Goal: Task Accomplishment & Management: Complete application form

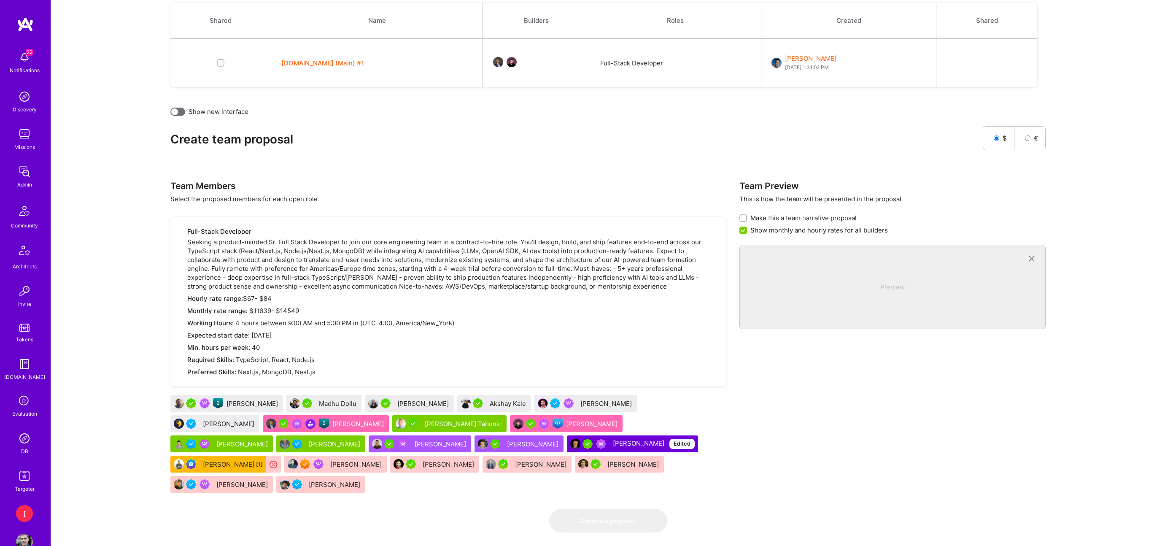
scroll to position [234, 0]
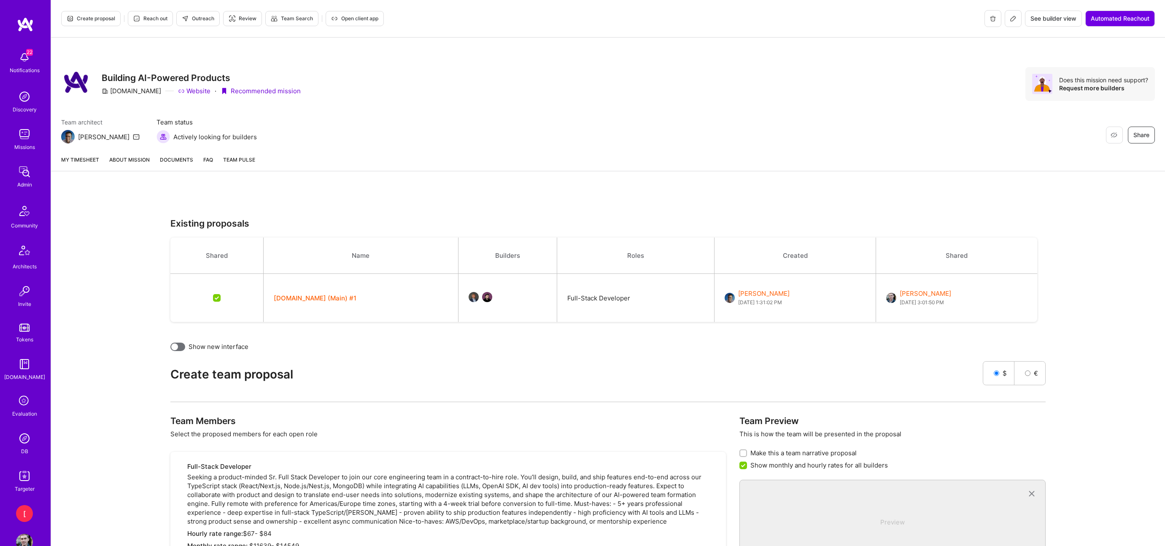
scroll to position [0, 0]
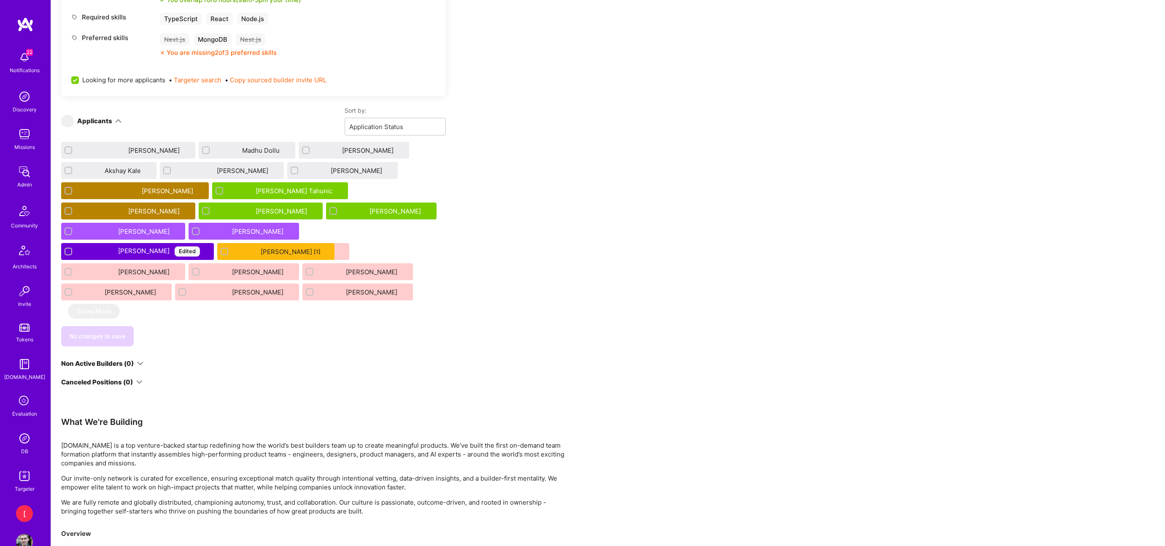
scroll to position [633, 0]
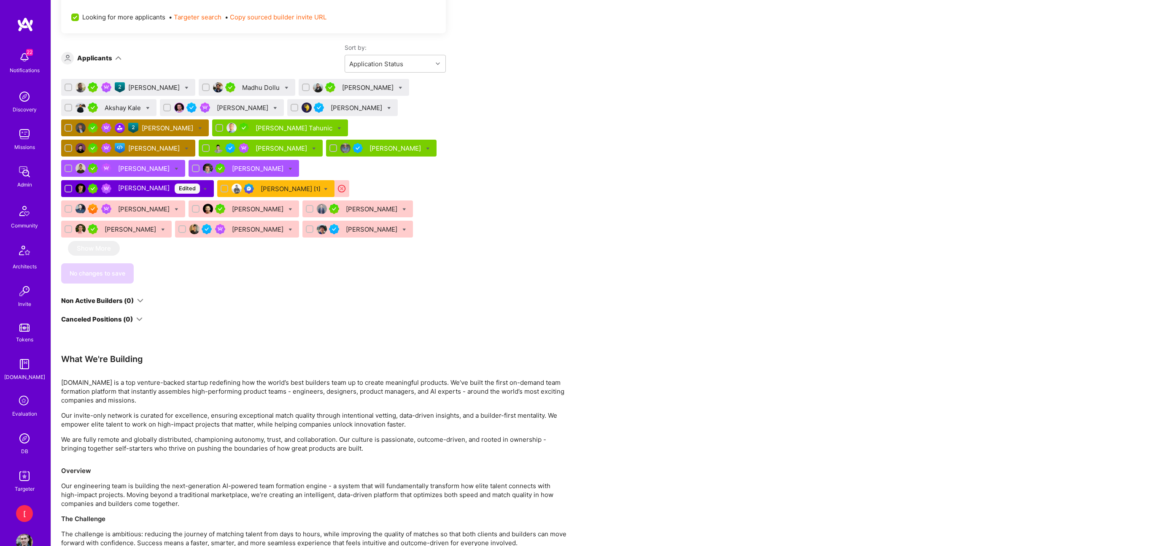
click at [123, 108] on div "Akshay Kale" at bounding box center [124, 107] width 38 height 9
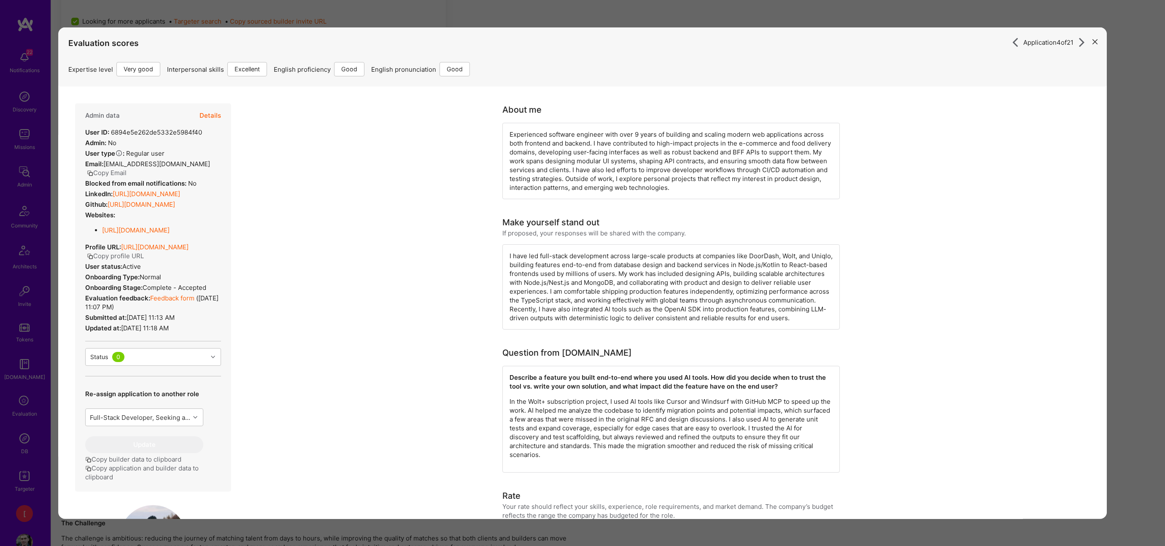
click at [1095, 42] on icon "modal" at bounding box center [1094, 41] width 5 height 5
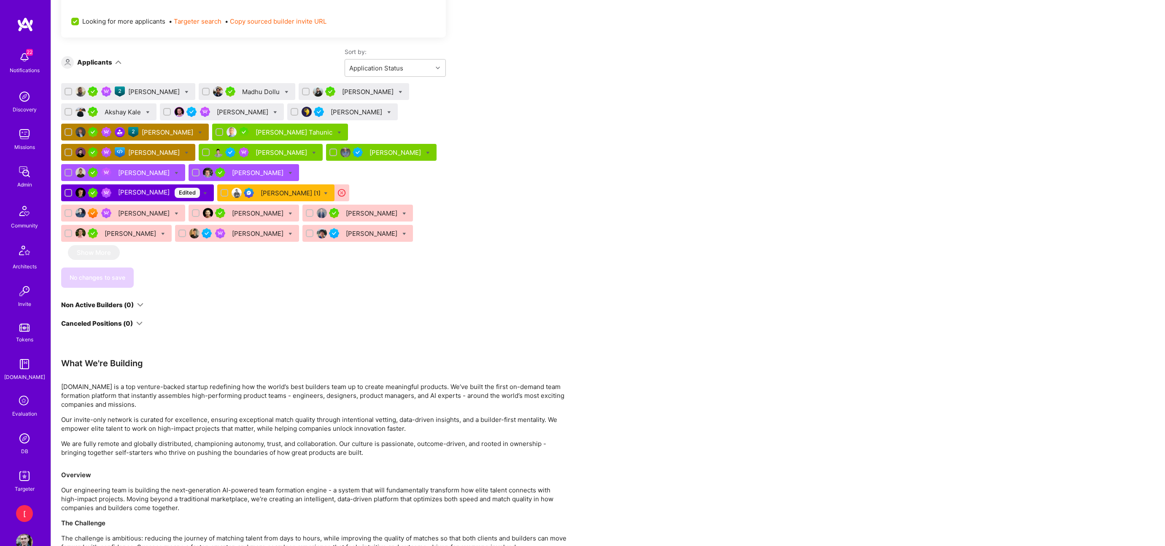
click at [157, 89] on div "[PERSON_NAME]" at bounding box center [154, 91] width 53 height 9
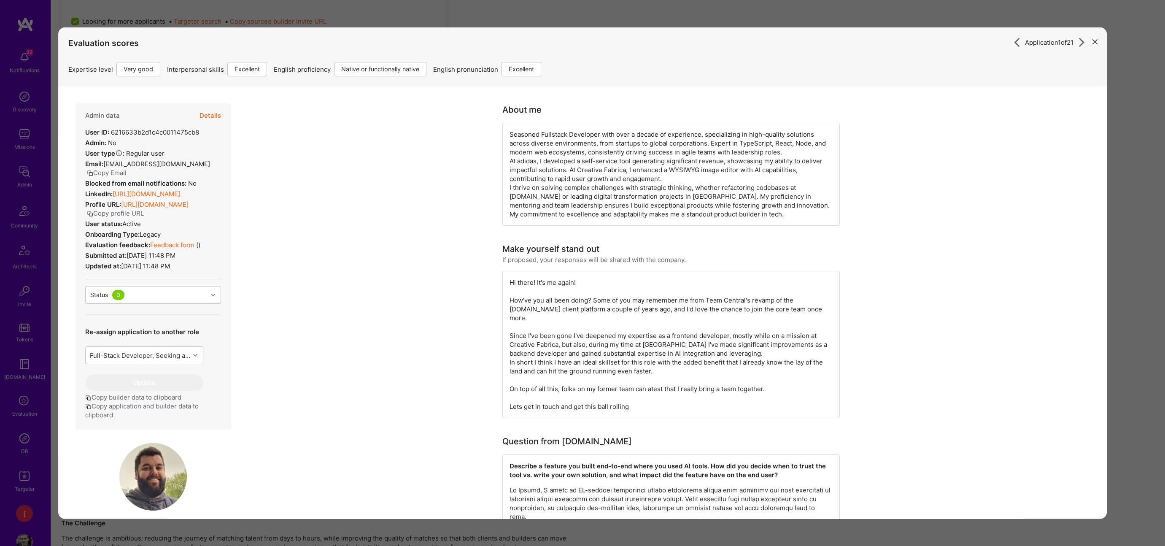
click at [280, 11] on div "Application 1 of 21 Evaluation scores Expertise level Very good Interpersonal s…" at bounding box center [582, 273] width 1165 height 546
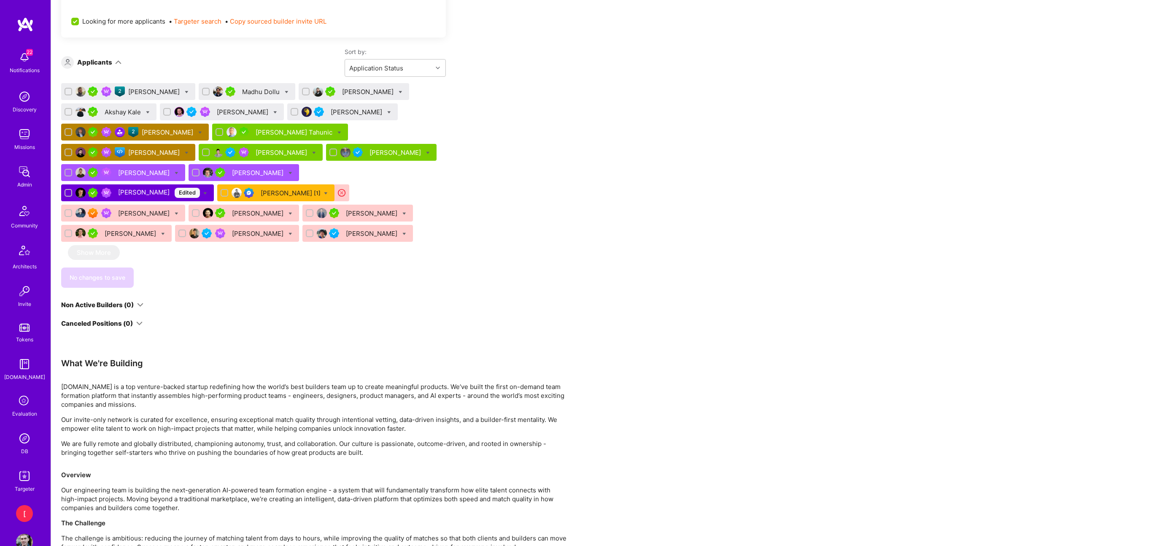
click at [245, 111] on div "[PERSON_NAME]" at bounding box center [243, 112] width 53 height 9
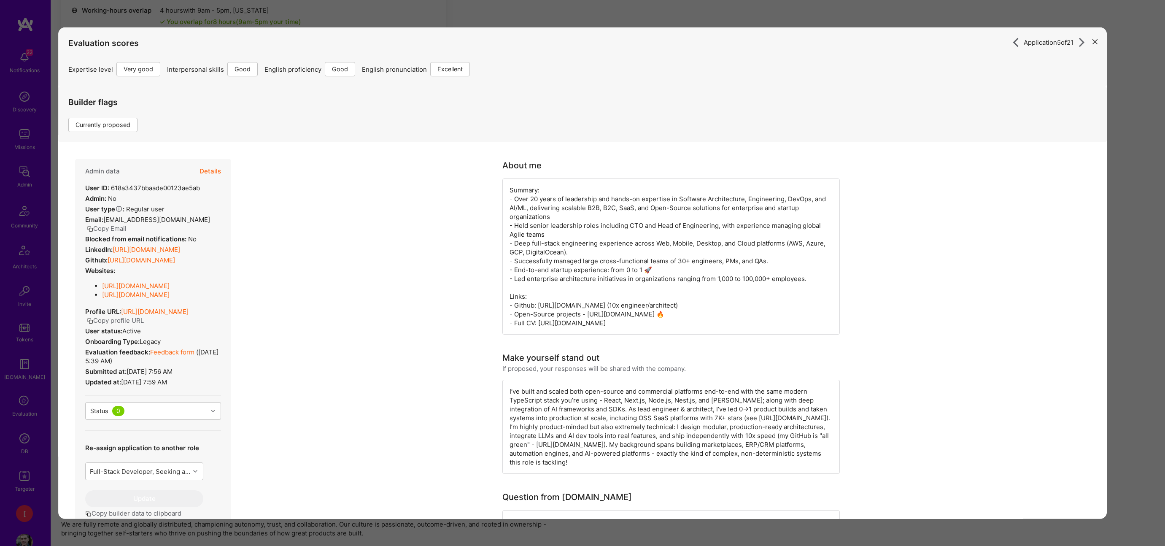
click at [726, 17] on div "Application 5 of 21 Evaluation scores Expertise level Very good Interpersonal s…" at bounding box center [582, 273] width 1165 height 546
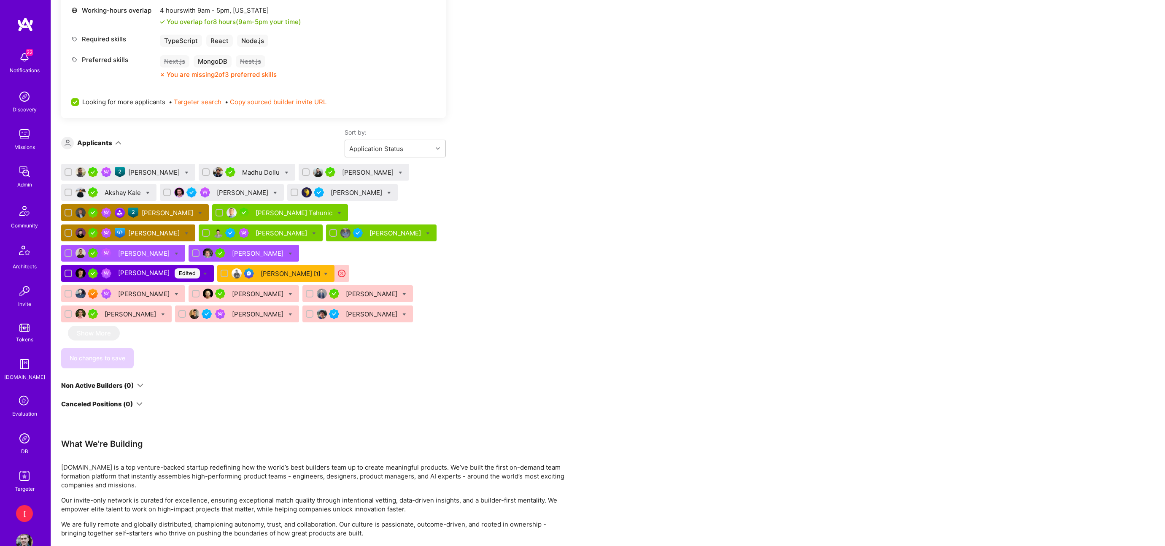
click at [156, 172] on div "[PERSON_NAME]" at bounding box center [154, 172] width 53 height 9
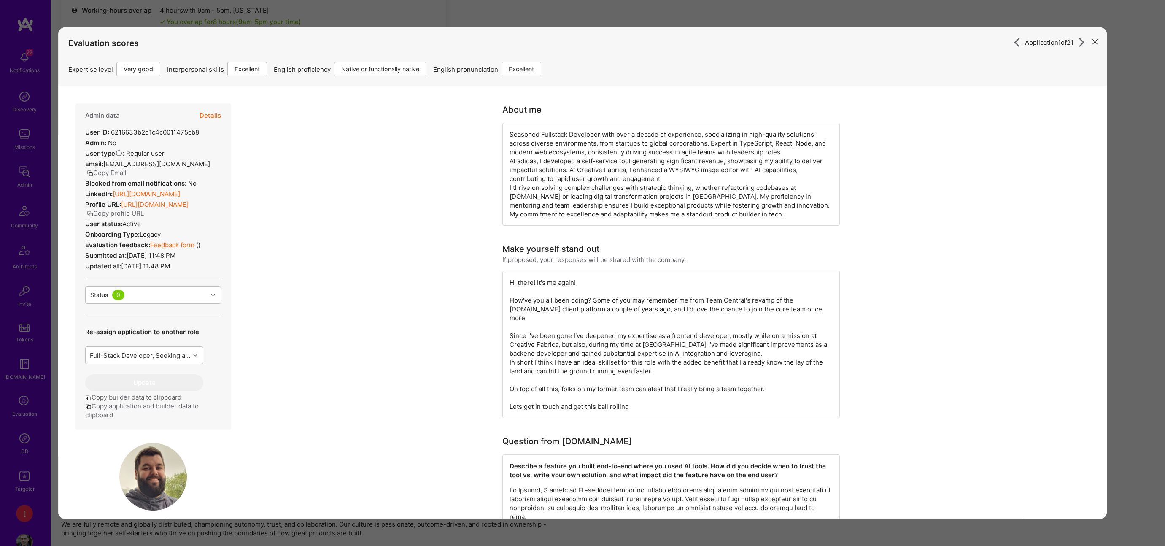
click at [754, 17] on div "Application 1 of 21 Evaluation scores Expertise level Very good Interpersonal s…" at bounding box center [582, 273] width 1165 height 546
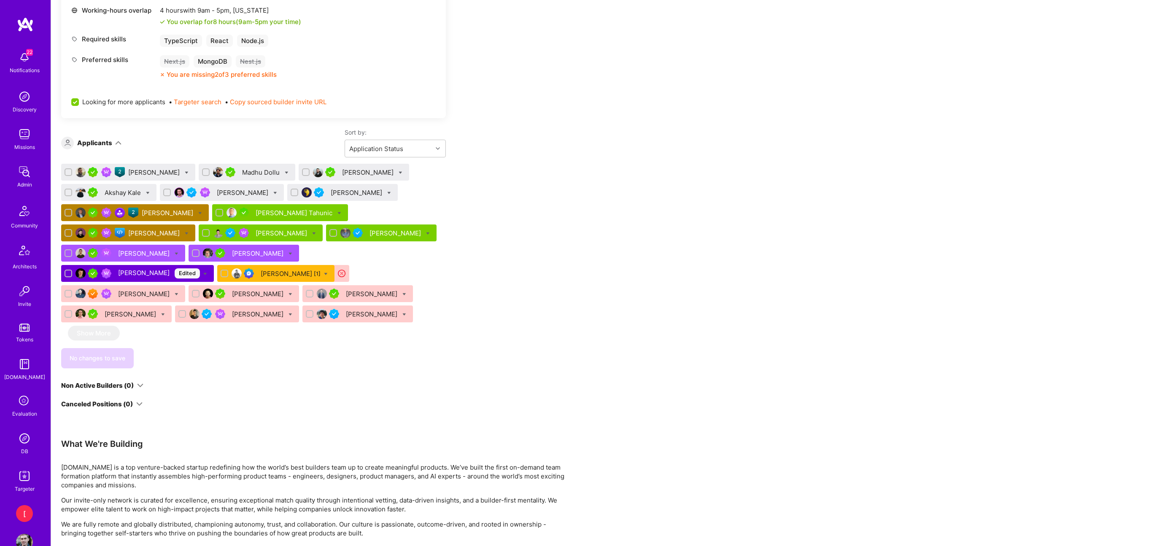
click at [346, 193] on div "[PERSON_NAME]" at bounding box center [357, 192] width 53 height 9
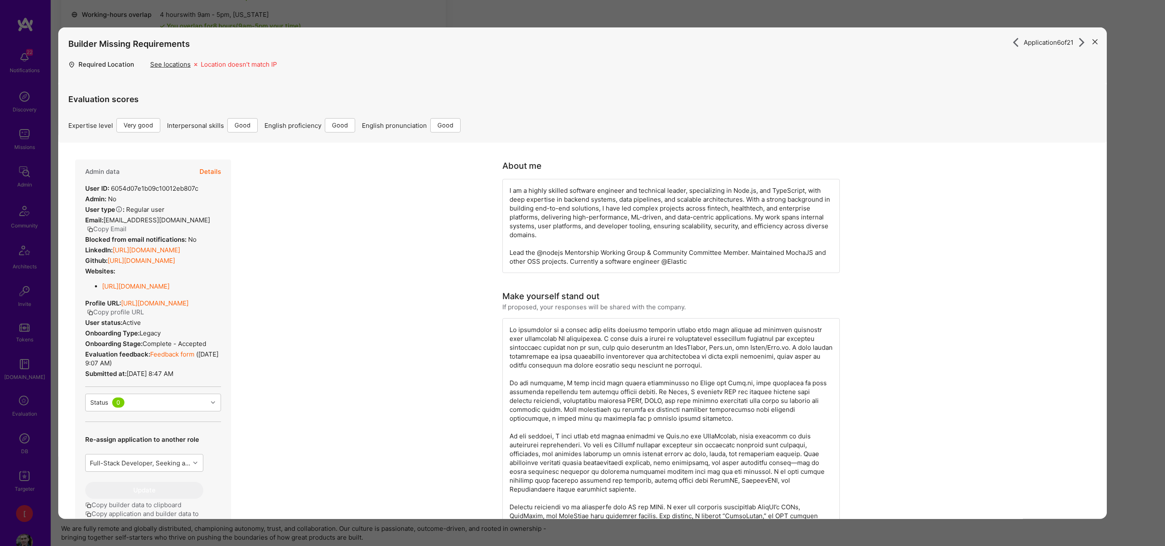
click at [856, 18] on div "Application 6 of 21 Builder Missing Requirements Required Location See location…" at bounding box center [582, 273] width 1165 height 546
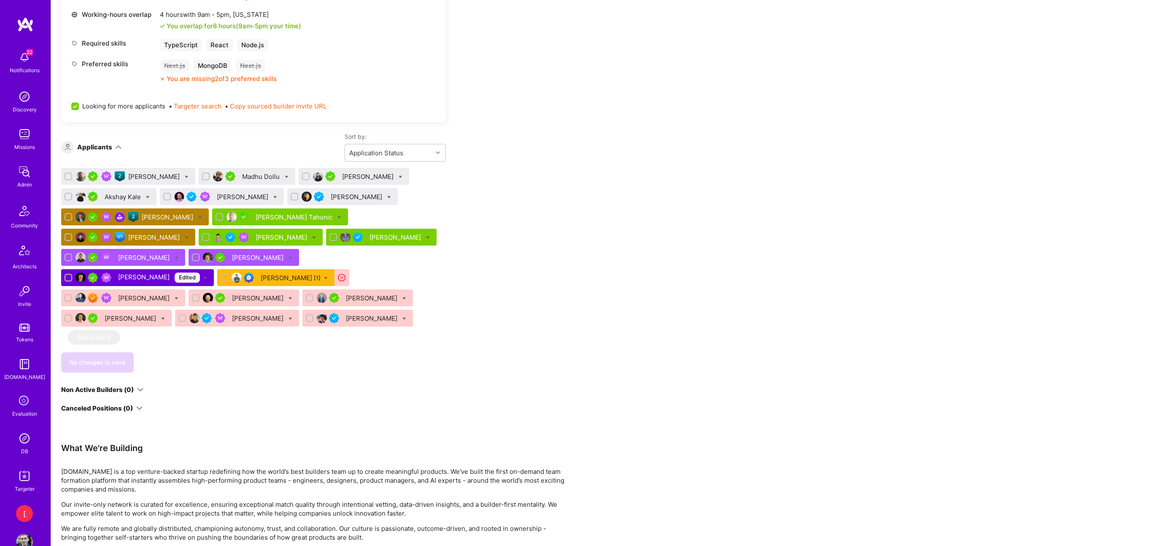
click at [266, 177] on div "Madhu Dollu" at bounding box center [261, 176] width 39 height 9
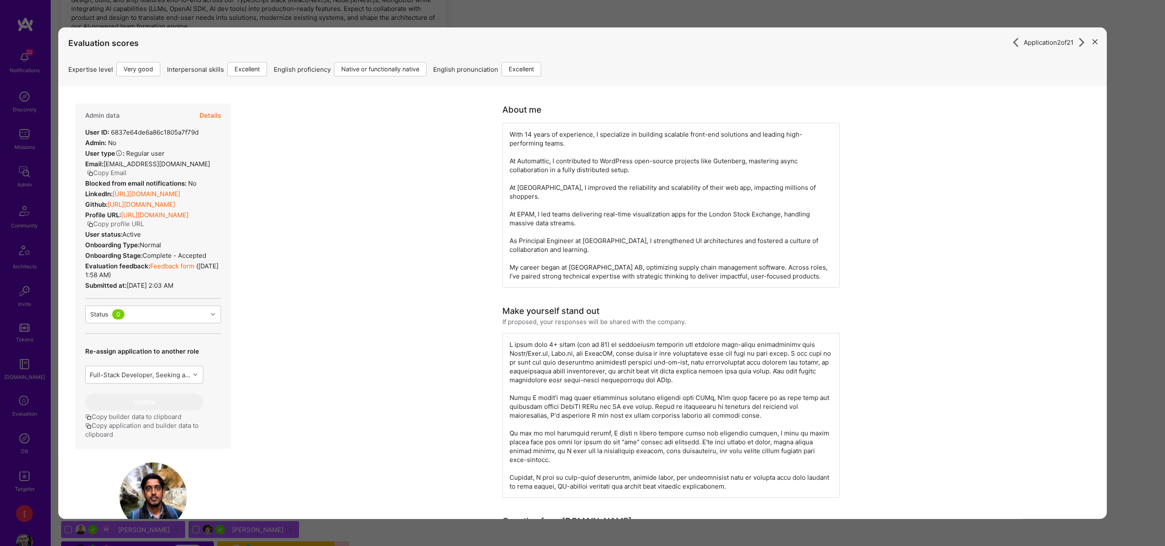
scroll to position [257, 0]
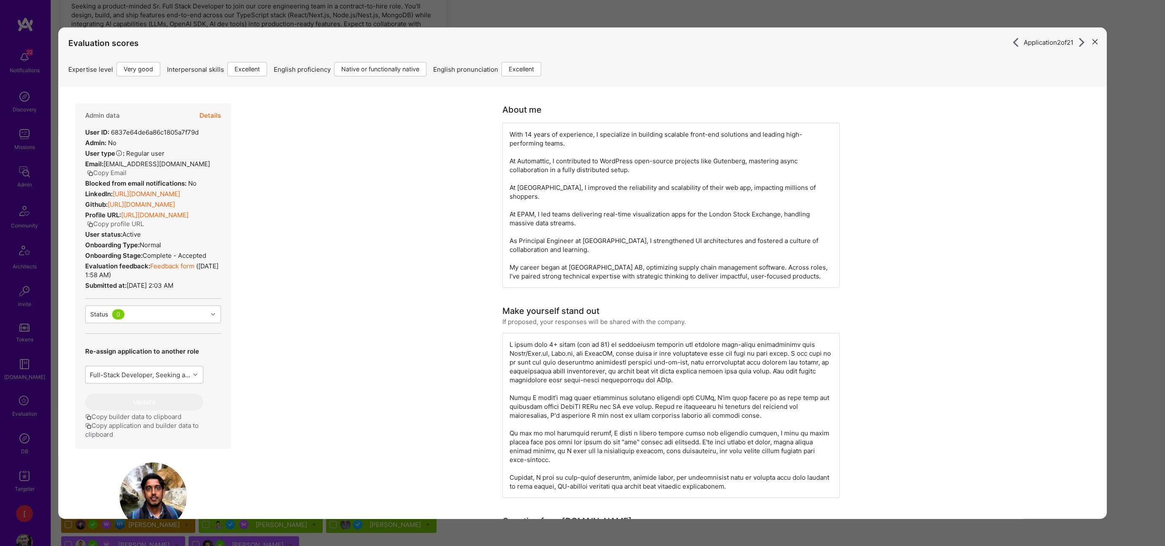
click at [749, 16] on div "Application 2 of 21 Evaluation scores Expertise level Very good Interpersonal s…" at bounding box center [582, 273] width 1165 height 546
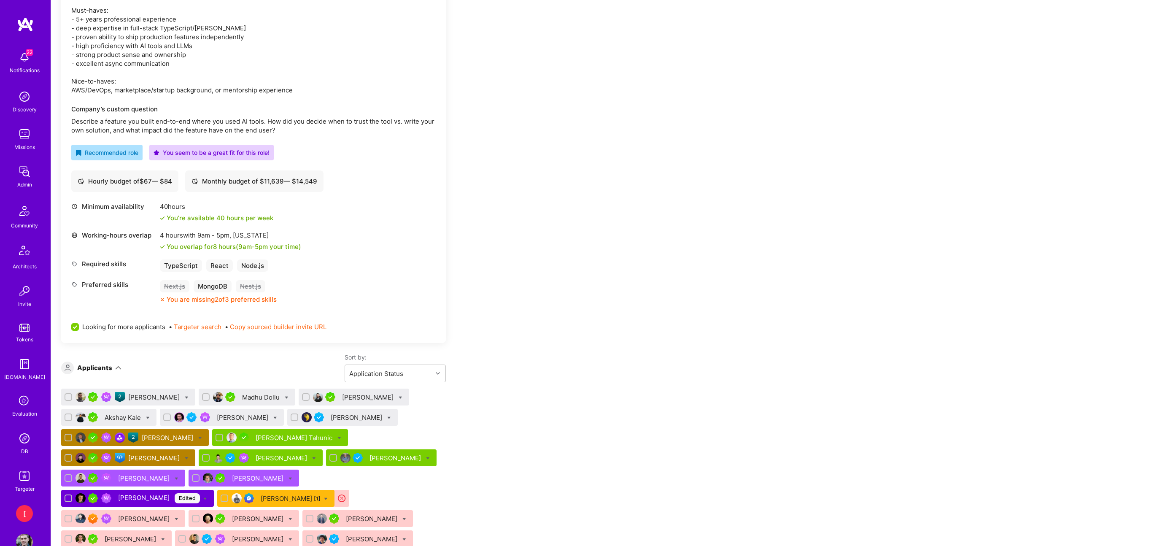
scroll to position [472, 0]
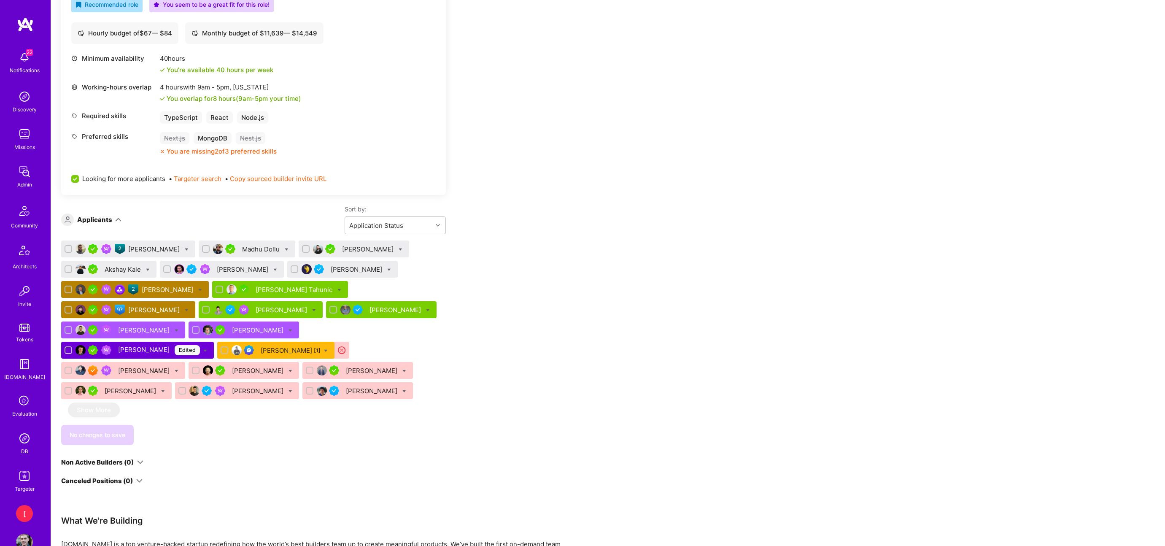
click at [374, 245] on div "[PERSON_NAME]" at bounding box center [368, 249] width 53 height 9
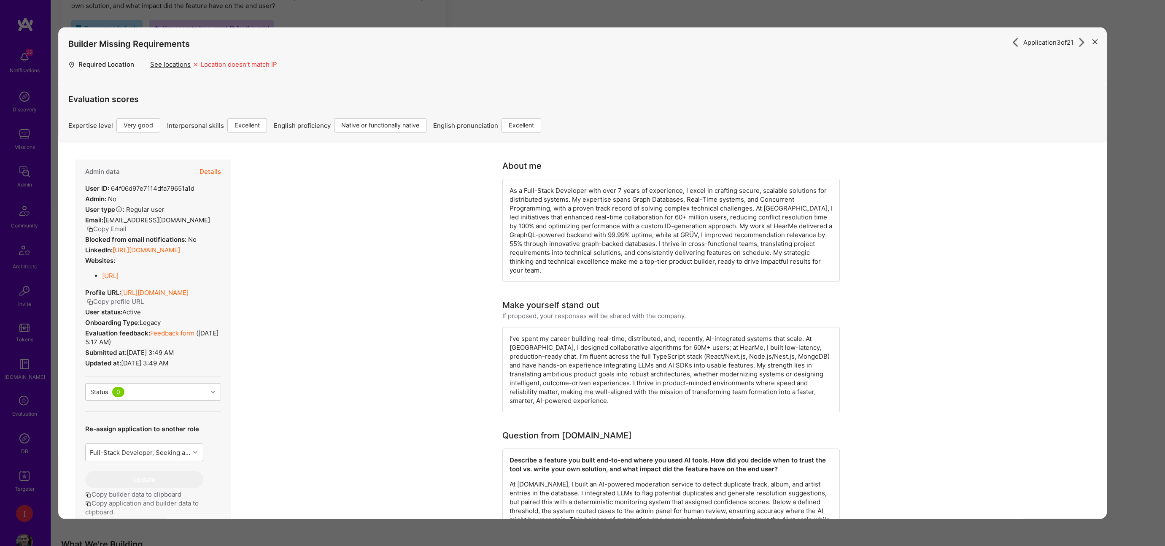
scroll to position [447, 0]
click at [742, 14] on div "Application 3 of 21 Builder Missing Requirements Required Location See location…" at bounding box center [582, 273] width 1165 height 546
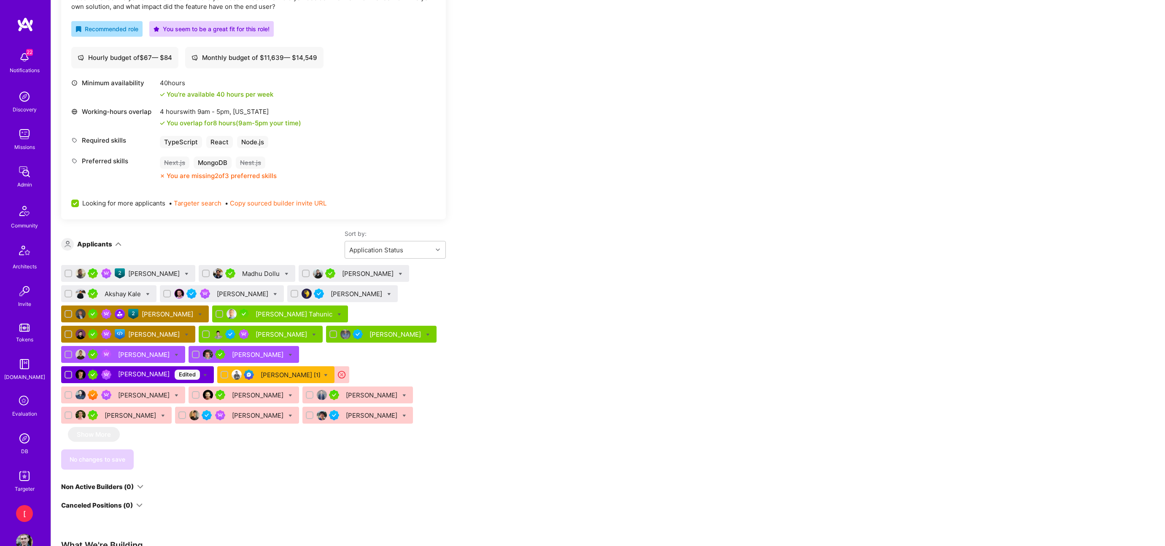
scroll to position [447, 0]
